Goal: Use online tool/utility: Utilize a website feature to perform a specific function

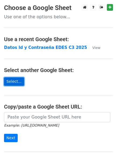
click at [16, 82] on link "Select..." at bounding box center [14, 81] width 20 height 8
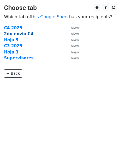
click at [19, 35] on strong "2do envio C4" at bounding box center [18, 33] width 29 height 5
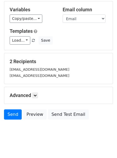
scroll to position [56, 0]
